Goal: Task Accomplishment & Management: Manage account settings

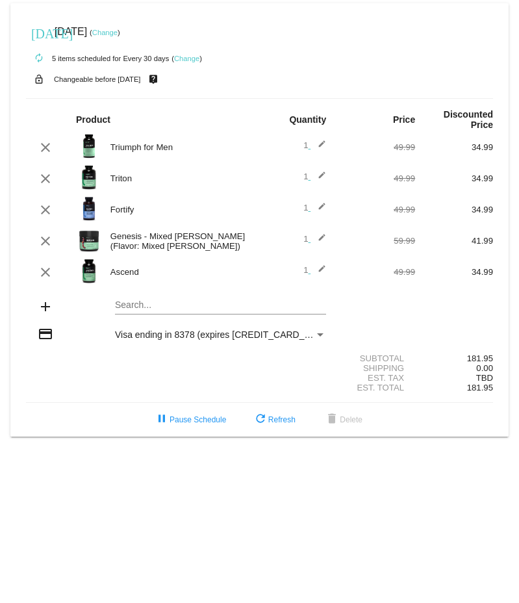
click at [118, 31] on link "Change" at bounding box center [104, 33] width 25 height 8
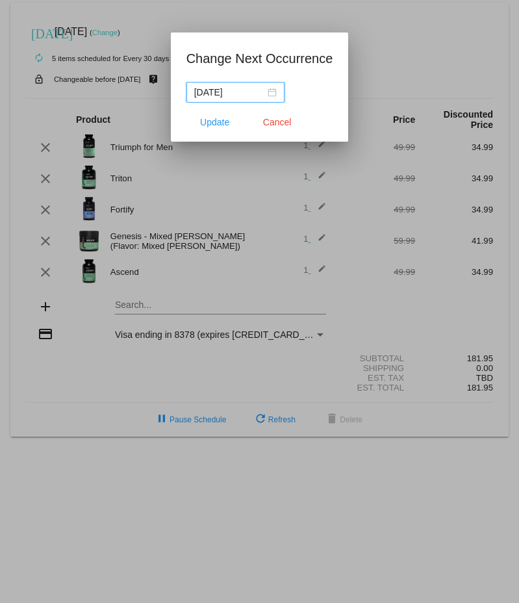
click at [262, 92] on div "[DATE]" at bounding box center [235, 92] width 82 height 14
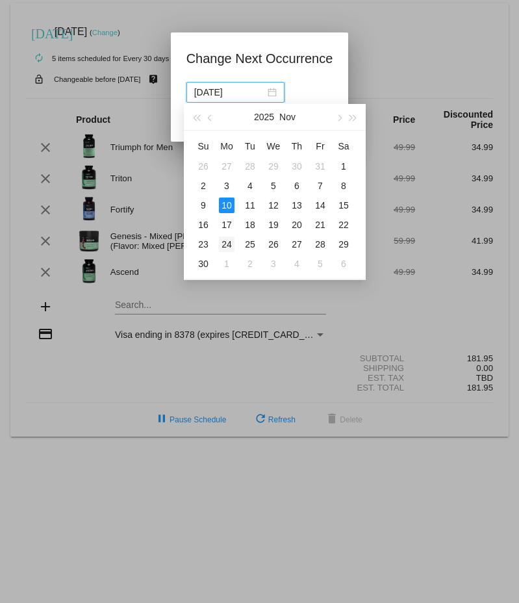
click at [225, 244] on div "24" at bounding box center [227, 244] width 16 height 16
type input "[DATE]"
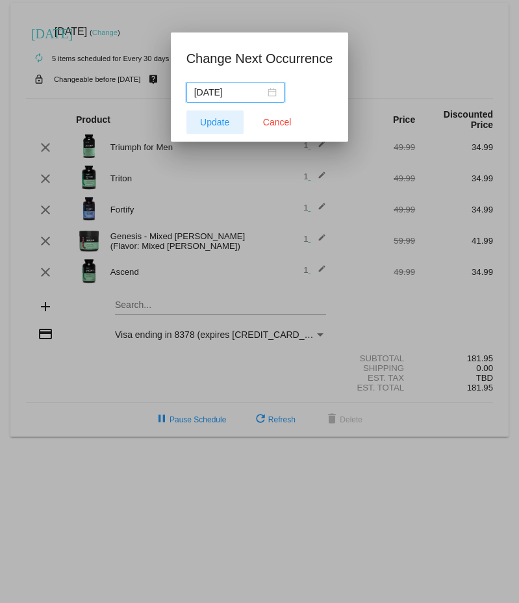
click at [210, 122] on span "Update" at bounding box center [214, 122] width 29 height 10
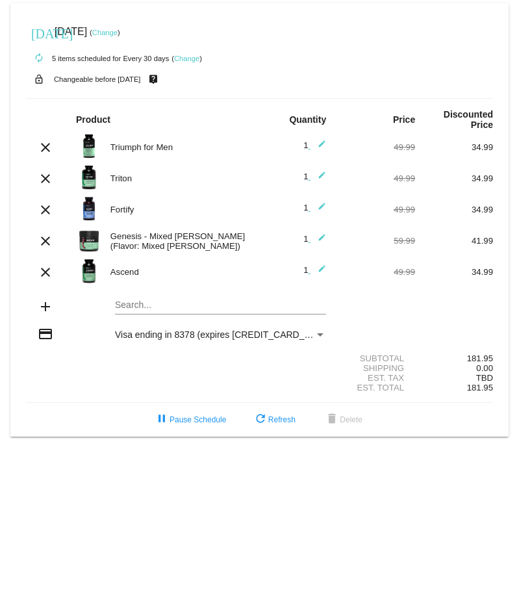
click at [187, 58] on link "Change" at bounding box center [186, 59] width 25 height 8
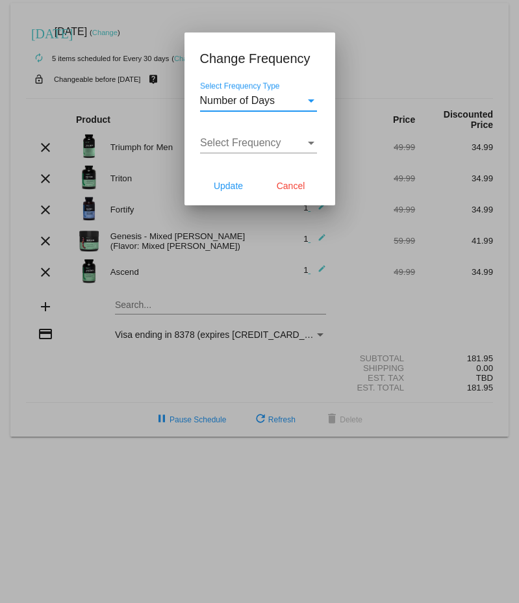
click at [261, 102] on span "Number of Days" at bounding box center [237, 100] width 75 height 11
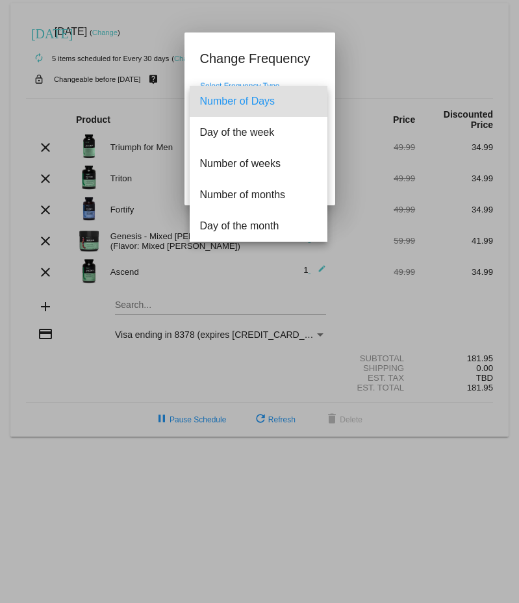
click at [272, 102] on span "Number of Days" at bounding box center [258, 101] width 117 height 31
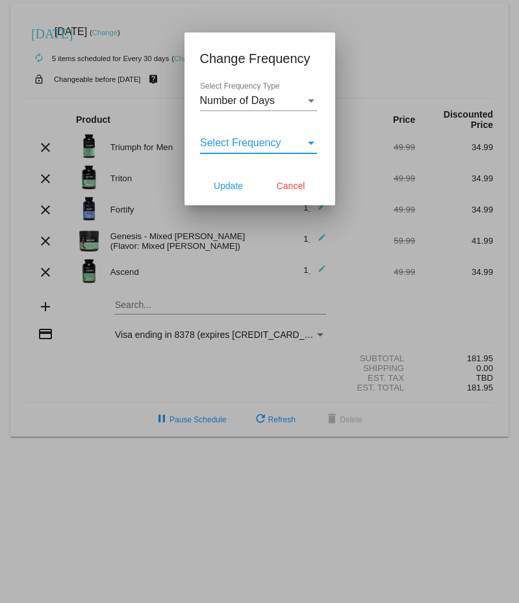
click at [261, 145] on span "Select Frequency" at bounding box center [240, 142] width 81 height 11
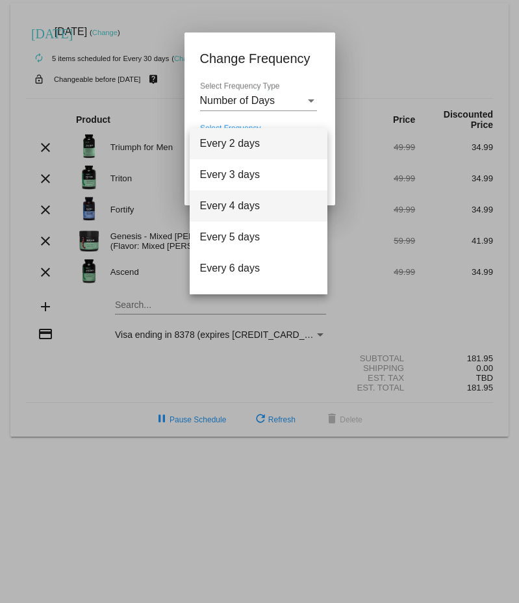
scroll to position [52, 0]
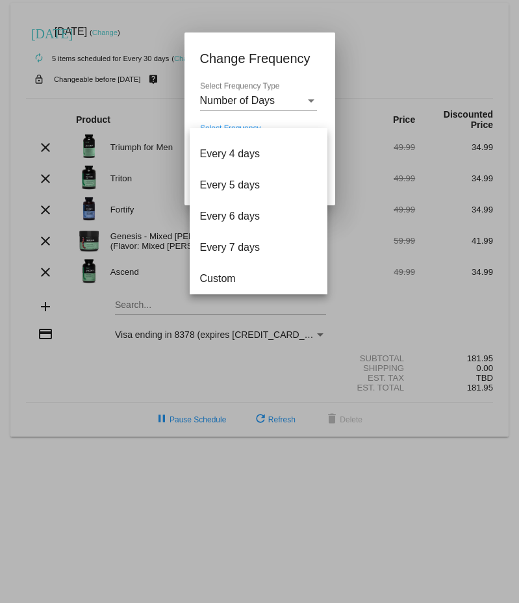
click at [395, 34] on div at bounding box center [259, 301] width 519 height 603
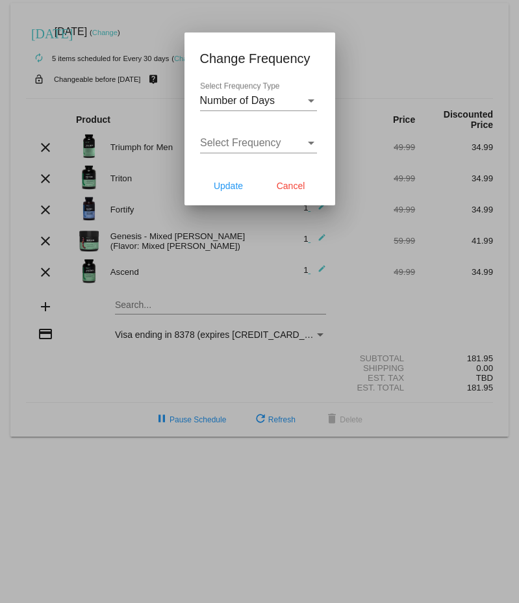
click at [395, 34] on div at bounding box center [259, 301] width 519 height 603
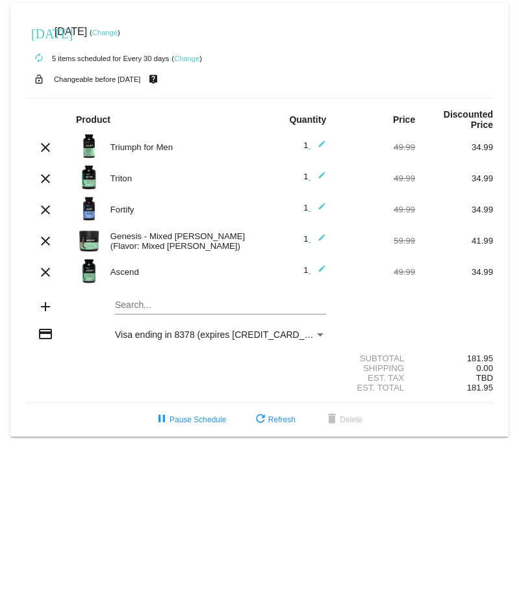
click at [193, 60] on link "Change" at bounding box center [186, 59] width 25 height 8
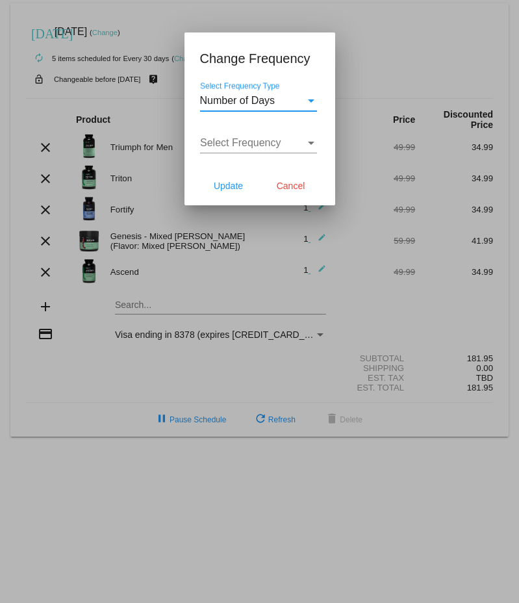
click at [264, 100] on span "Number of Days" at bounding box center [237, 100] width 75 height 11
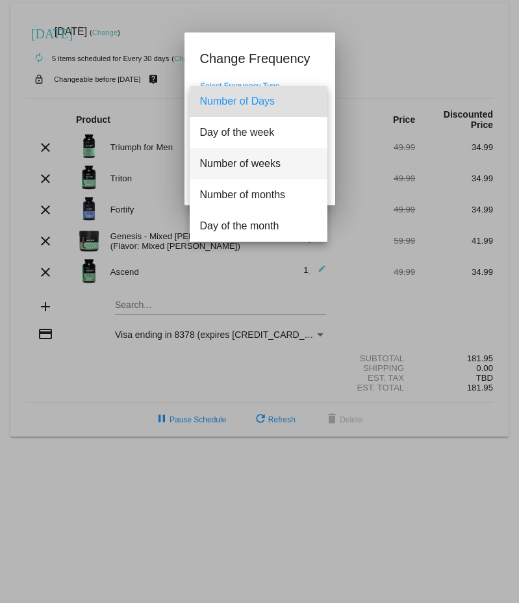
click at [260, 156] on span "Number of weeks" at bounding box center [258, 163] width 117 height 31
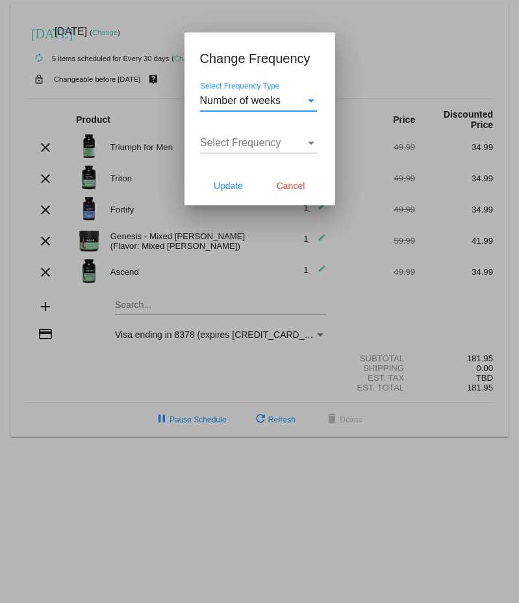
click at [268, 145] on span "Select Frequency" at bounding box center [240, 142] width 81 height 11
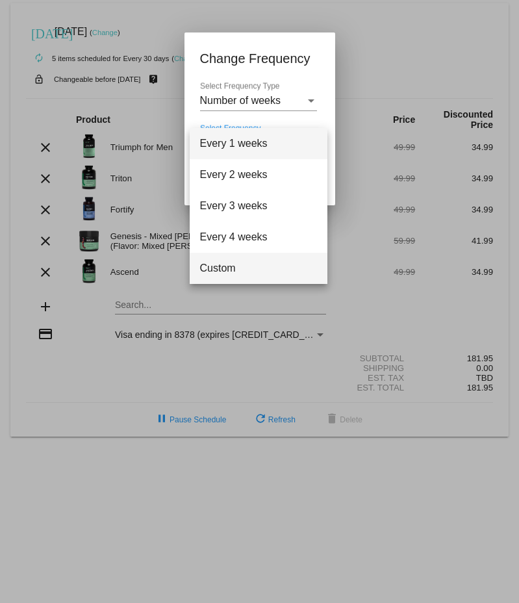
click at [226, 257] on span "Custom" at bounding box center [258, 268] width 117 height 31
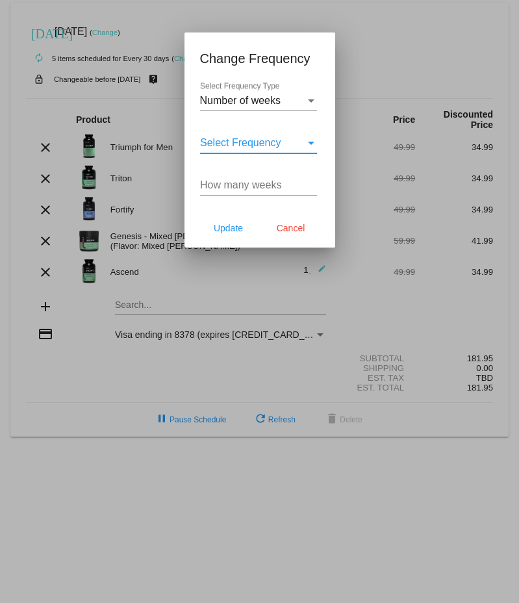
click at [259, 195] on div "How many weeks" at bounding box center [258, 180] width 117 height 29
click at [310, 183] on input "1" at bounding box center [258, 185] width 117 height 12
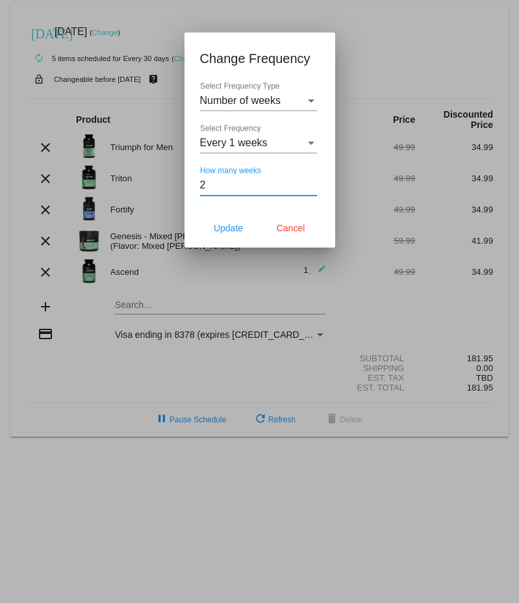
click at [310, 183] on input "2" at bounding box center [258, 185] width 117 height 12
click at [310, 183] on input "3" at bounding box center [258, 185] width 117 height 12
click at [310, 183] on input "4" at bounding box center [258, 185] width 117 height 12
click at [310, 183] on input "5" at bounding box center [258, 185] width 117 height 12
type input "6"
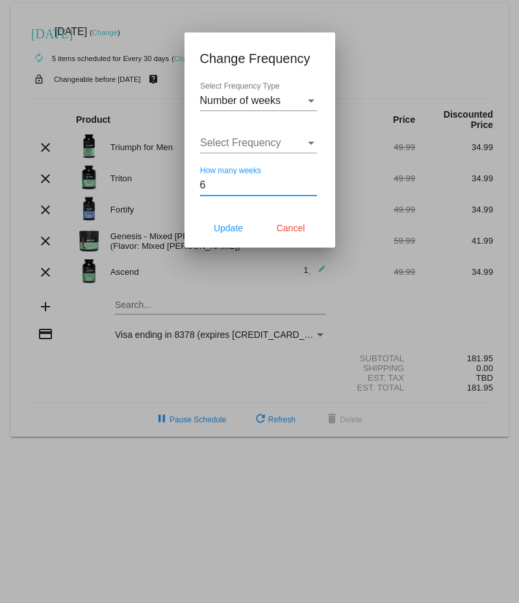
click at [310, 183] on input "6" at bounding box center [258, 185] width 117 height 12
click at [232, 231] on span "Update" at bounding box center [228, 228] width 29 height 10
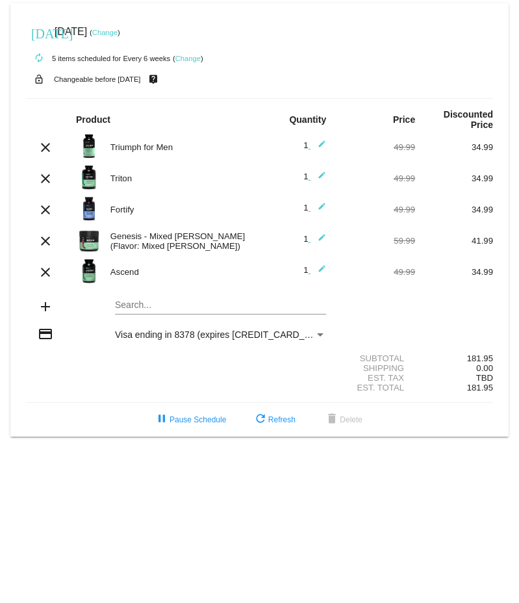
click at [189, 58] on link "Change" at bounding box center [187, 59] width 25 height 8
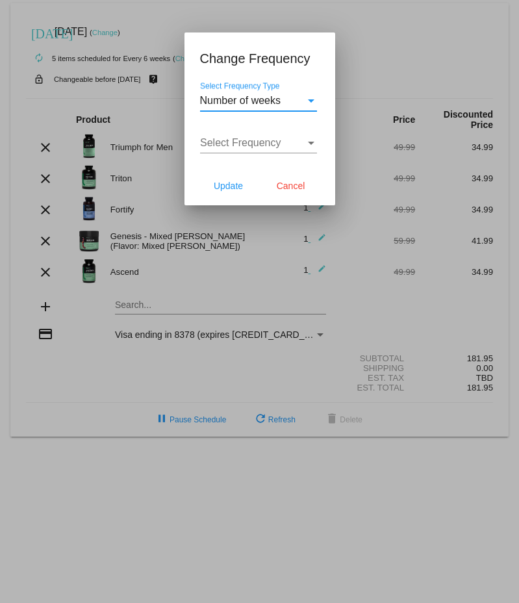
click at [255, 148] on span "Select Frequency" at bounding box center [240, 142] width 81 height 11
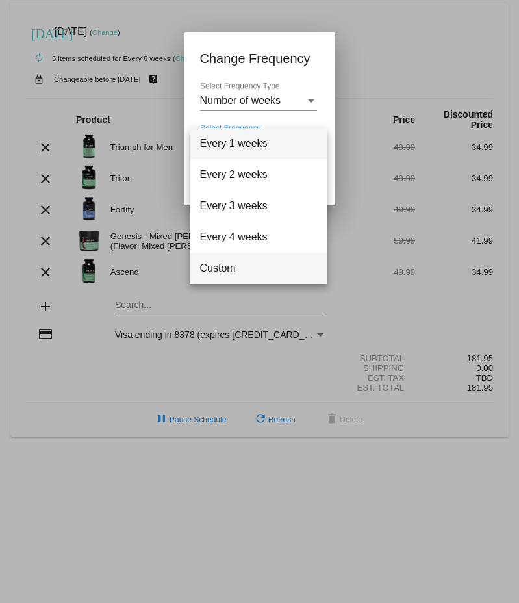
click at [226, 264] on span "Custom" at bounding box center [258, 268] width 117 height 31
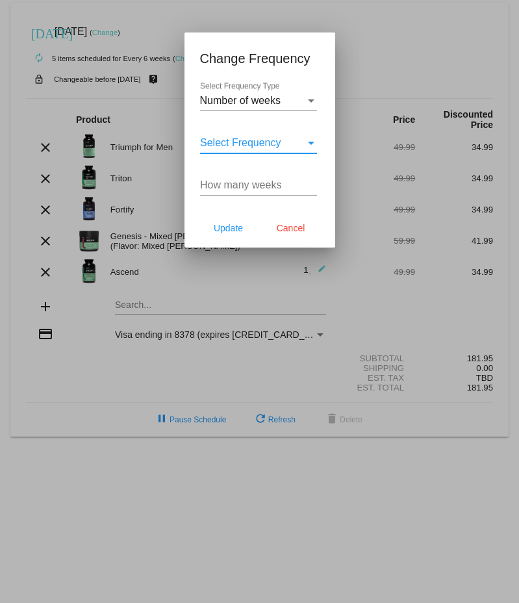
click at [262, 184] on input "How many weeks" at bounding box center [258, 185] width 117 height 12
click at [310, 183] on input "1" at bounding box center [258, 185] width 117 height 12
click at [310, 183] on input "2" at bounding box center [258, 185] width 117 height 12
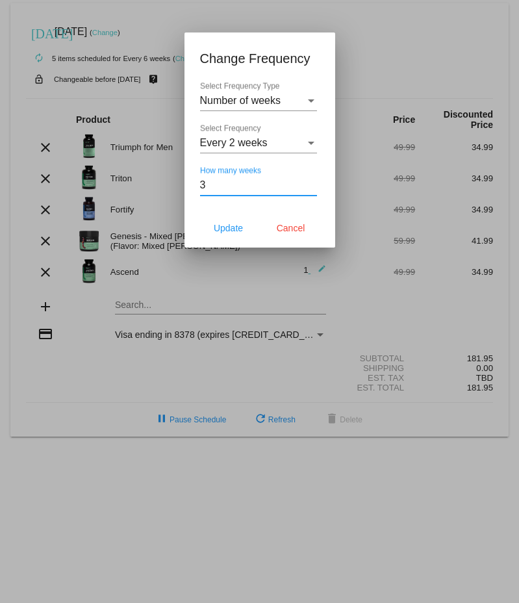
click at [310, 183] on input "3" at bounding box center [258, 185] width 117 height 12
click at [310, 183] on input "4" at bounding box center [258, 185] width 117 height 12
type input "5"
click at [310, 183] on input "5" at bounding box center [258, 185] width 117 height 12
click at [231, 229] on span "Update" at bounding box center [228, 228] width 29 height 10
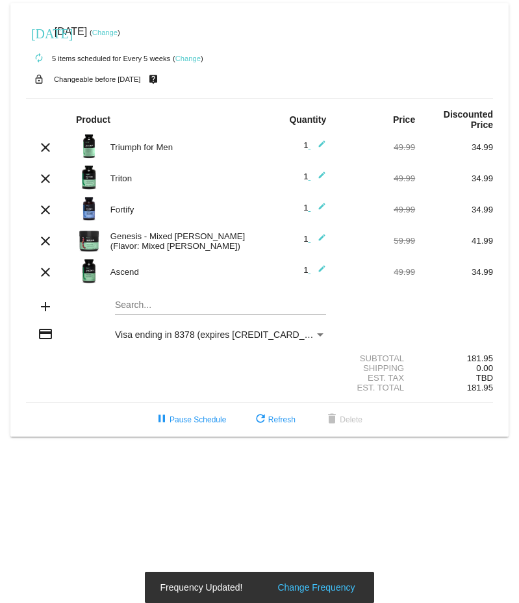
click at [118, 35] on link "Change" at bounding box center [104, 33] width 25 height 8
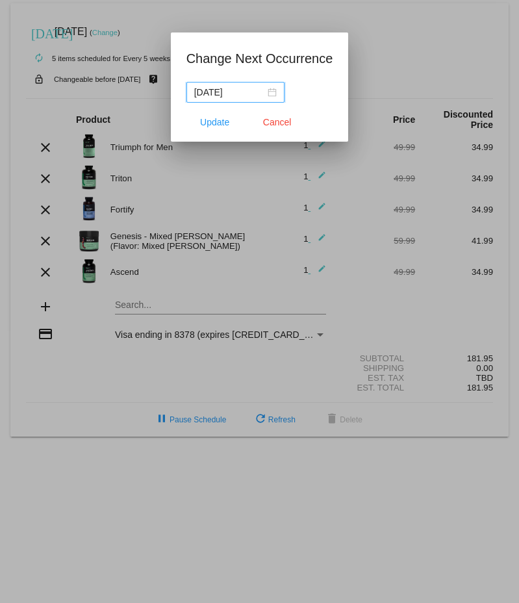
click at [266, 92] on nz-date-picker "[DATE]" at bounding box center [235, 92] width 98 height 21
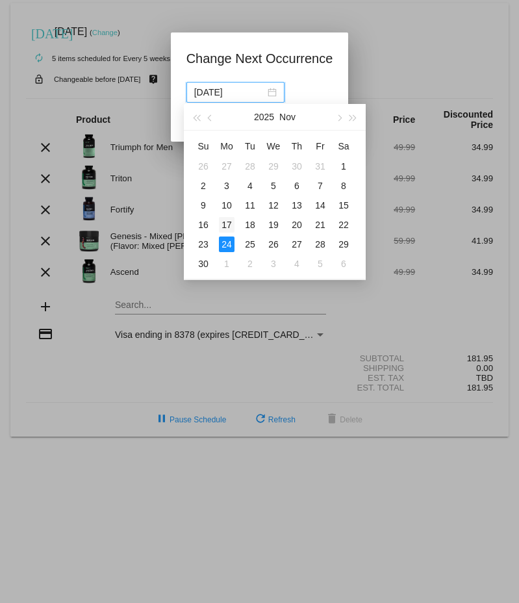
click at [228, 225] on div "17" at bounding box center [227, 225] width 16 height 16
type input "[DATE]"
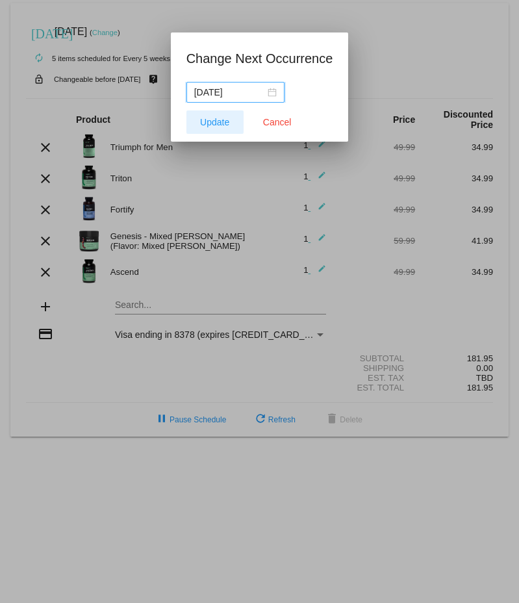
click at [216, 118] on span "Update" at bounding box center [214, 122] width 29 height 10
